Goal: Find specific page/section

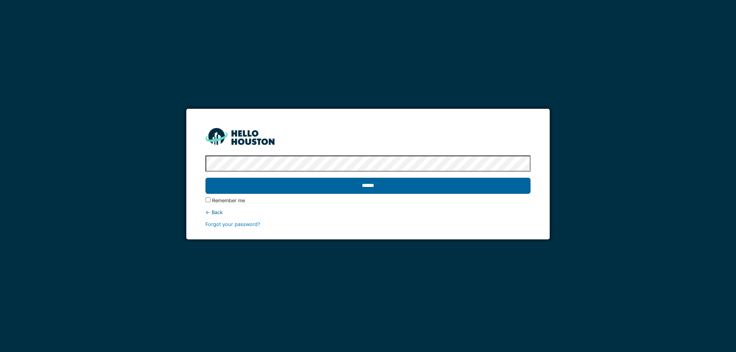
click at [433, 188] on input "******" at bounding box center [367, 186] width 325 height 16
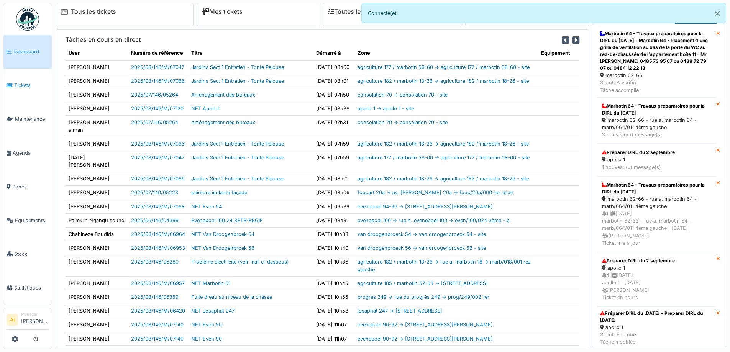
click at [25, 82] on span "Tickets" at bounding box center [31, 85] width 35 height 7
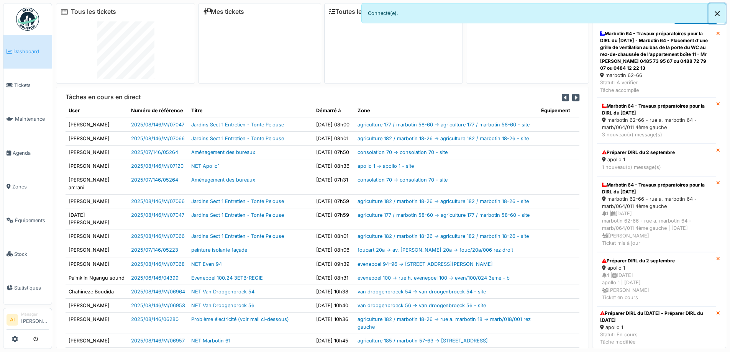
click at [720, 13] on button "Close" at bounding box center [717, 13] width 17 height 20
